Goal: Entertainment & Leisure: Consume media (video, audio)

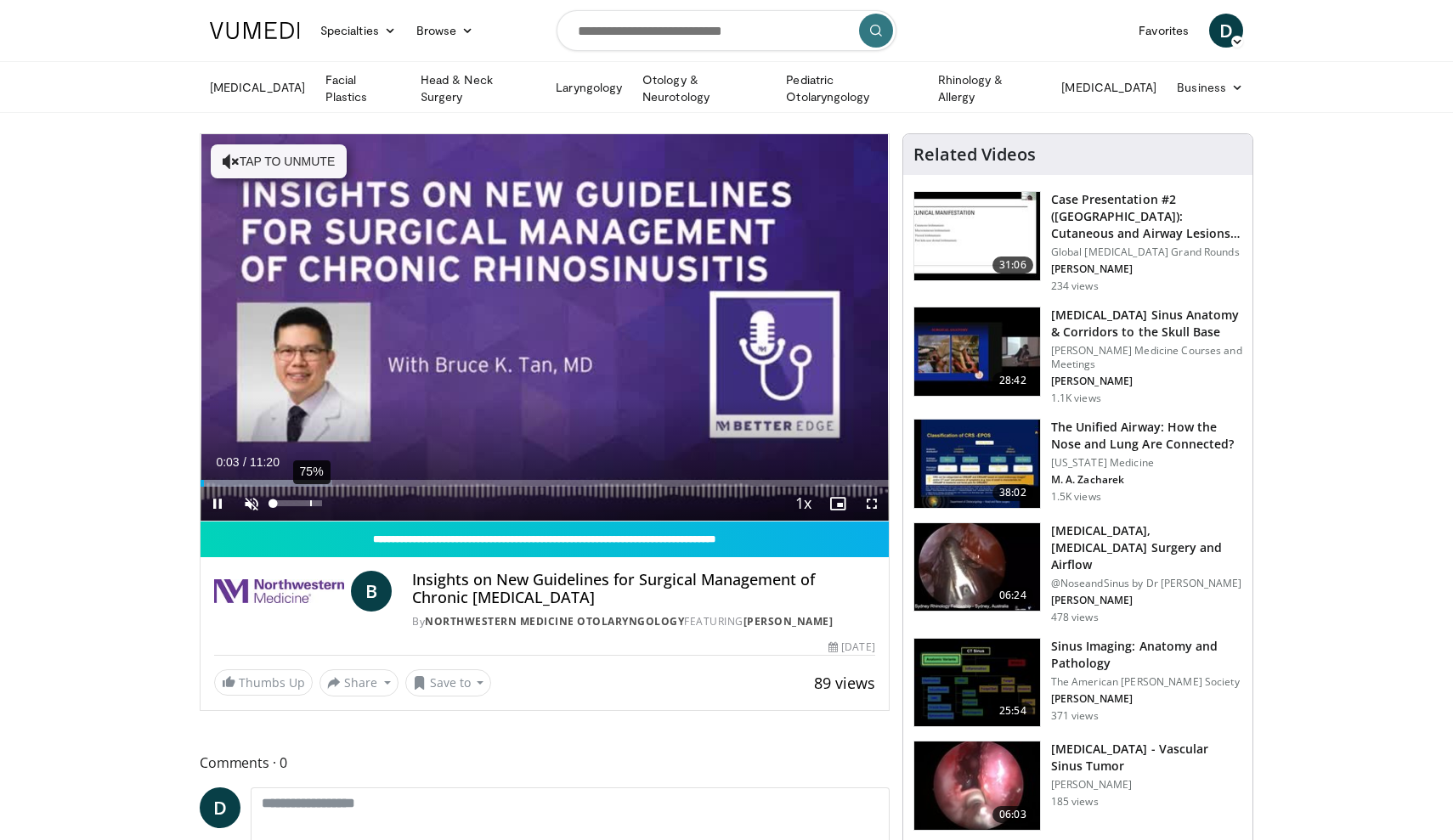
click at [309, 507] on div "75%" at bounding box center [297, 504] width 60 height 34
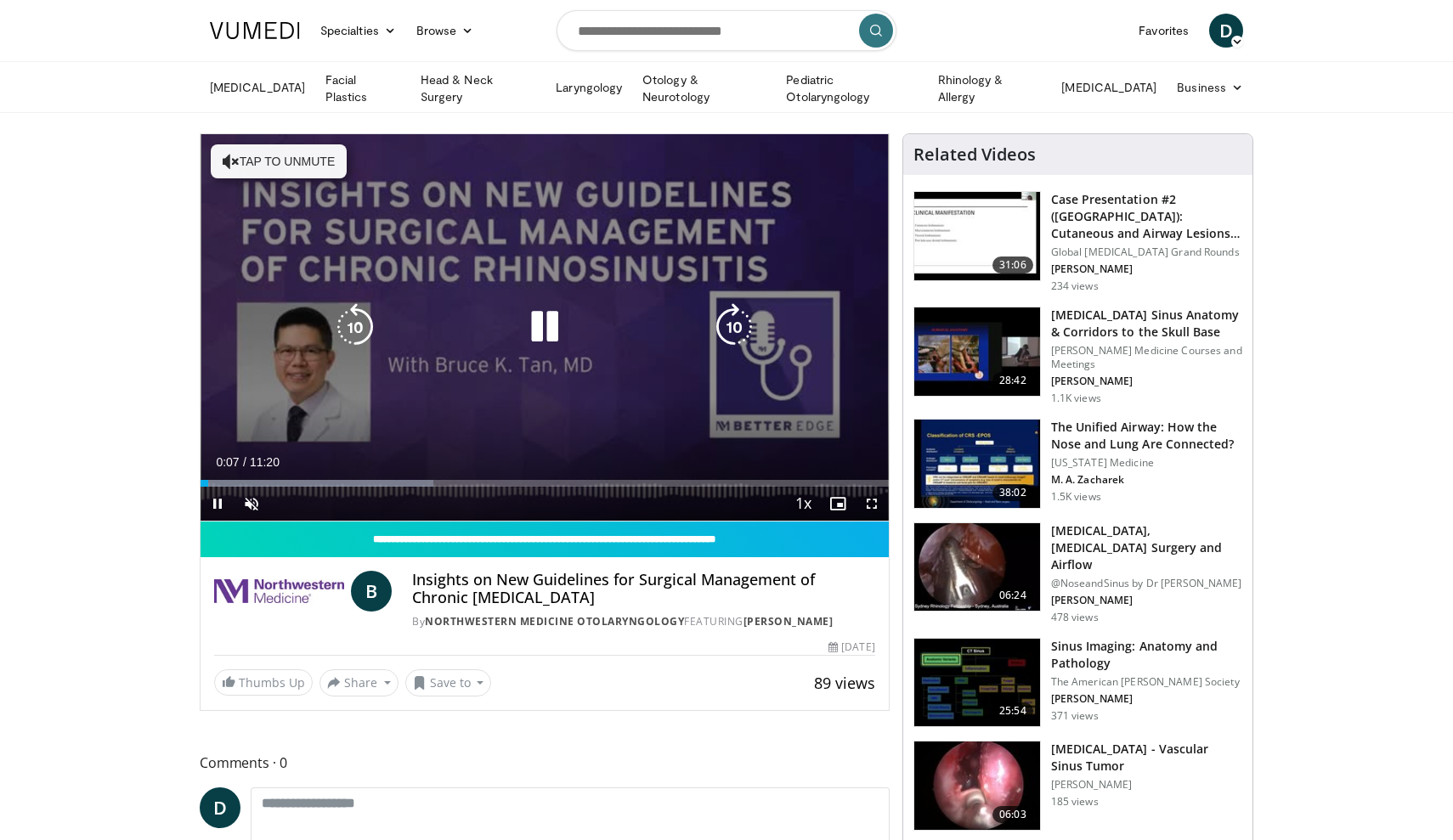
click at [236, 165] on icon "Video Player" at bounding box center [231, 161] width 17 height 17
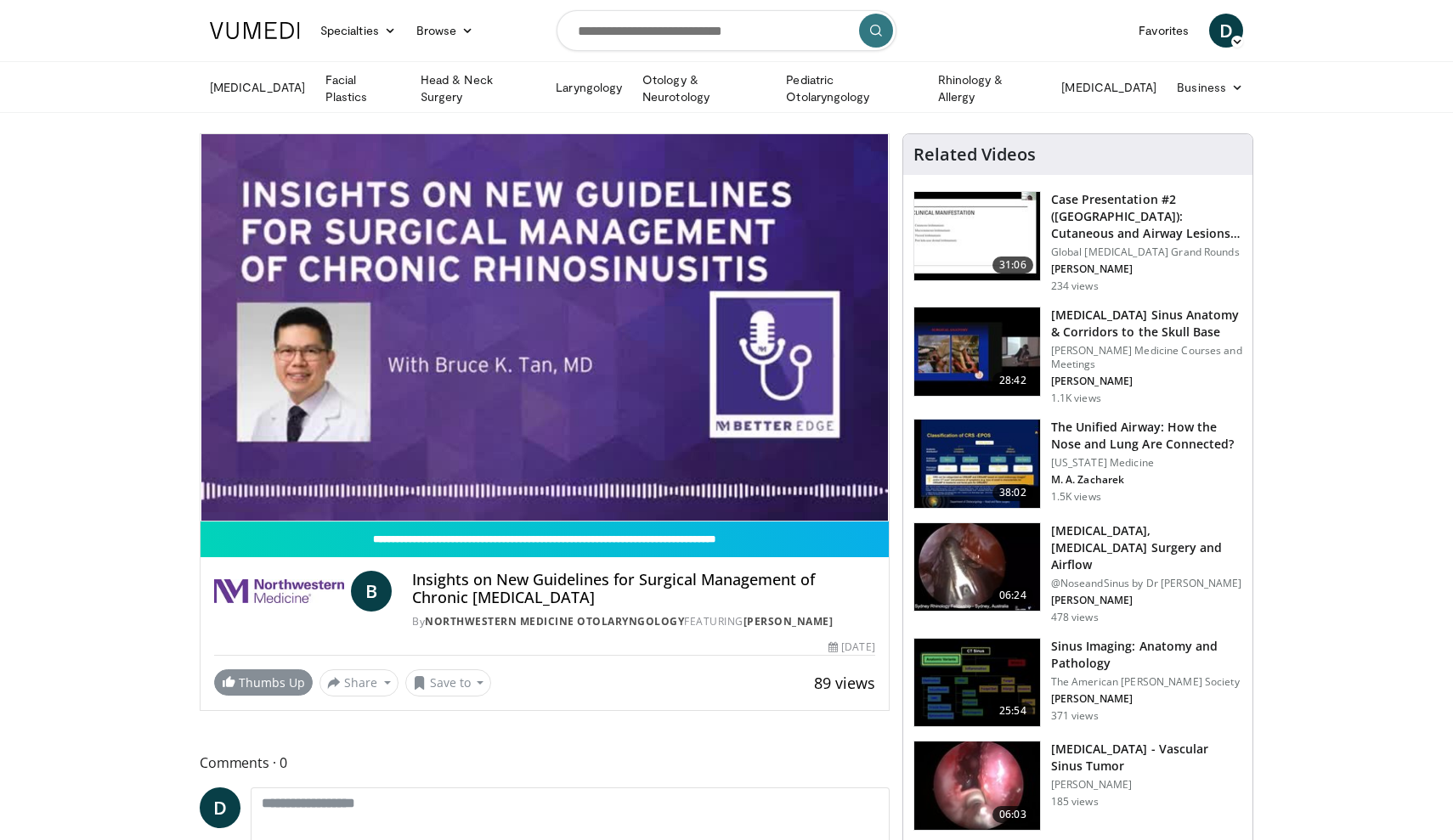
click at [231, 677] on span at bounding box center [228, 681] width 14 height 14
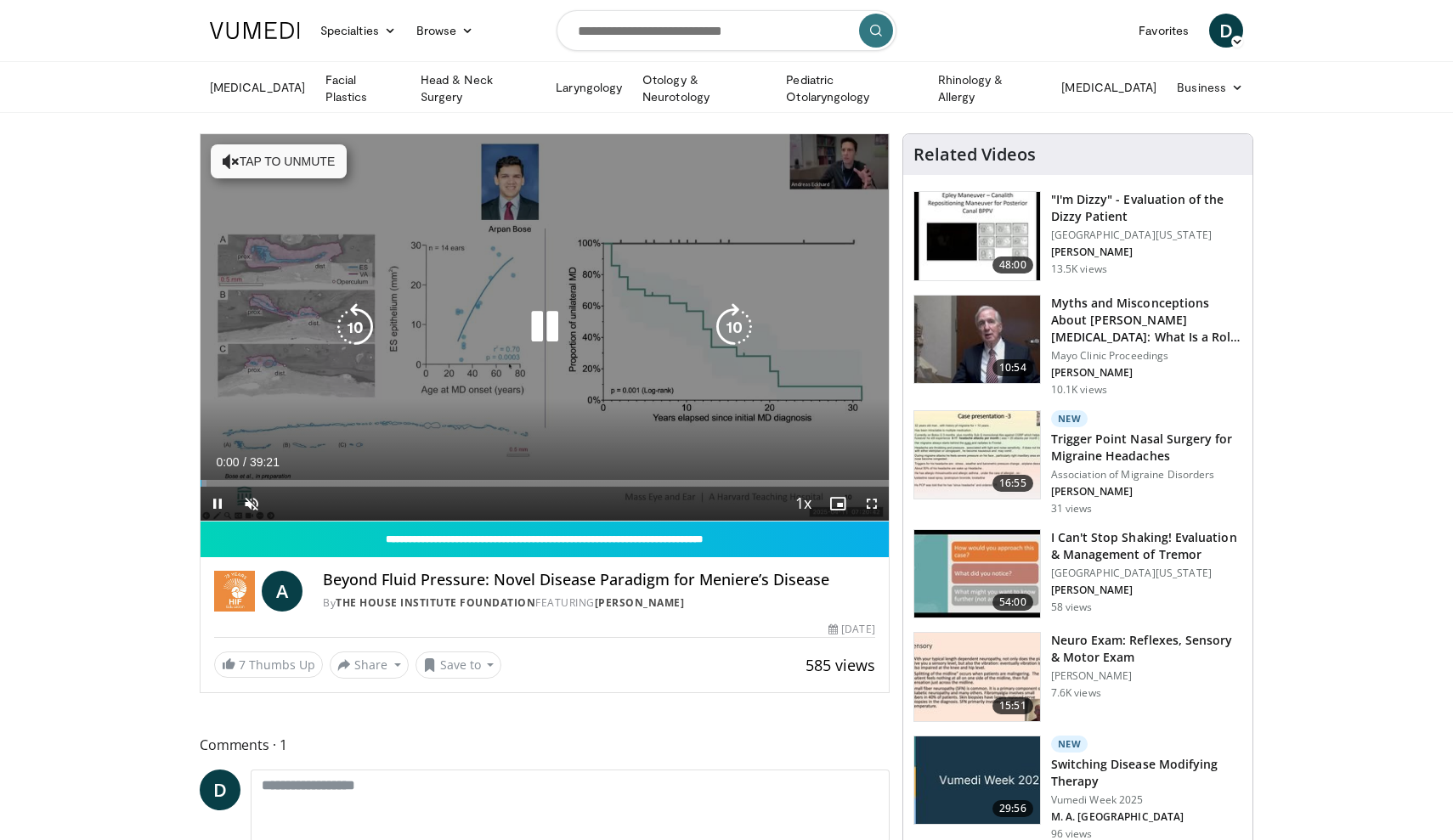
click at [242, 165] on button "Tap to unmute" at bounding box center [278, 162] width 136 height 34
